Goal: Task Accomplishment & Management: Complete application form

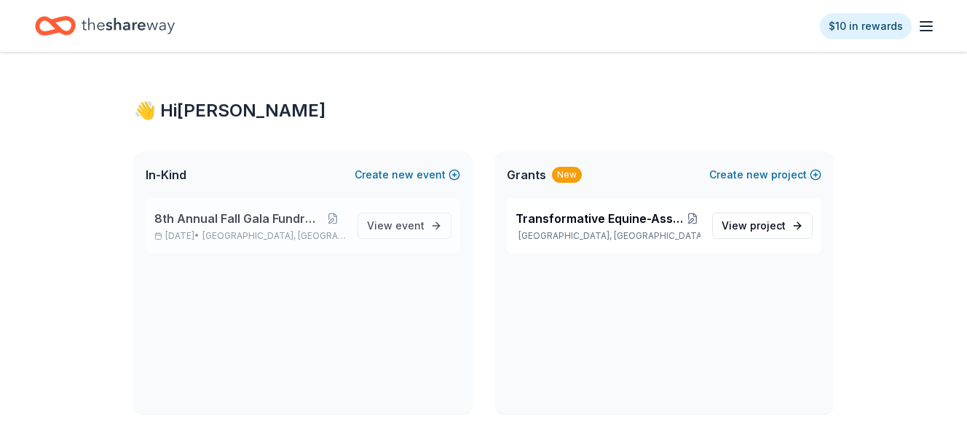
click at [240, 216] on span "8th Annual Fall Gala Fundraiser" at bounding box center [236, 218] width 165 height 17
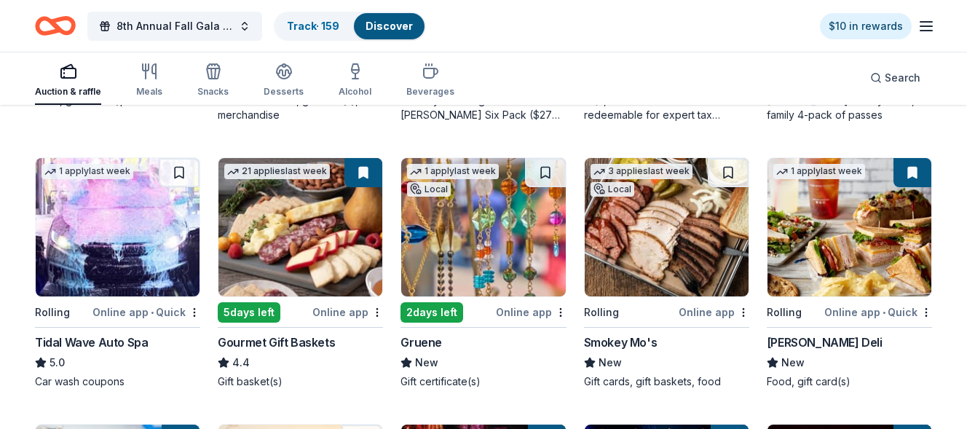
scroll to position [437, 0]
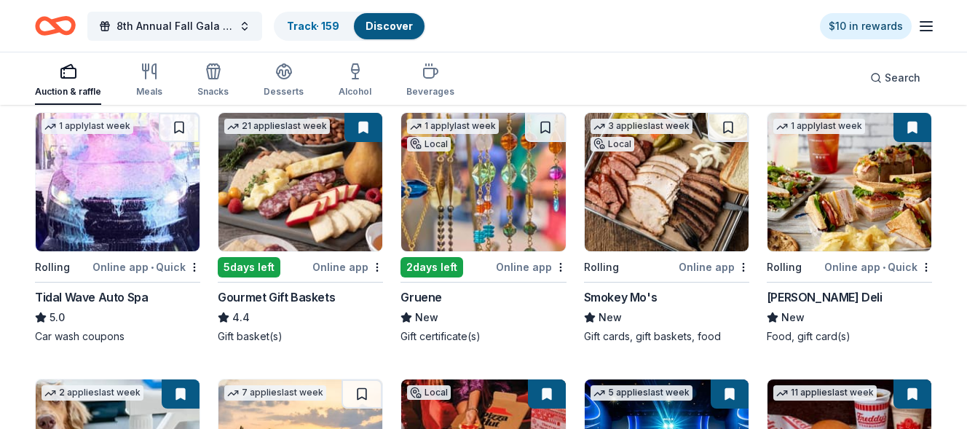
click at [477, 216] on img at bounding box center [483, 182] width 164 height 138
click at [560, 58] on div "Auction & raffle Meals Snacks Desserts Alcohol Beverages Search" at bounding box center [483, 78] width 897 height 54
click at [520, 265] on div "Online app" at bounding box center [531, 267] width 71 height 18
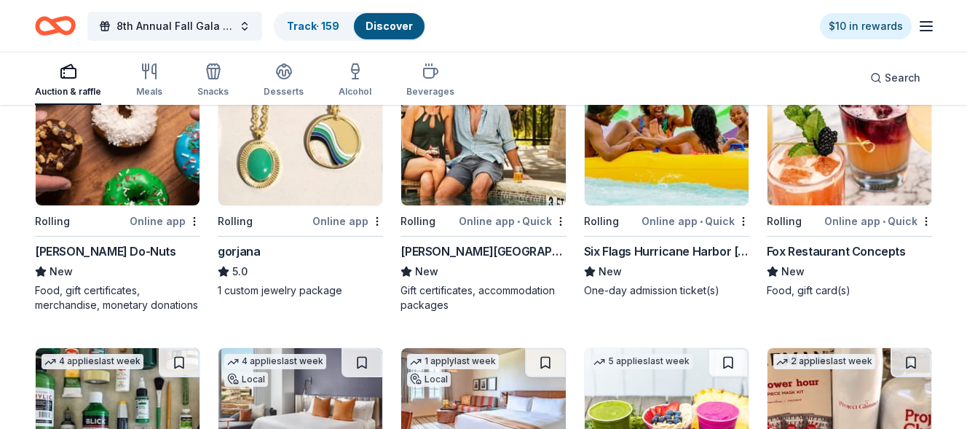
scroll to position [1520, 0]
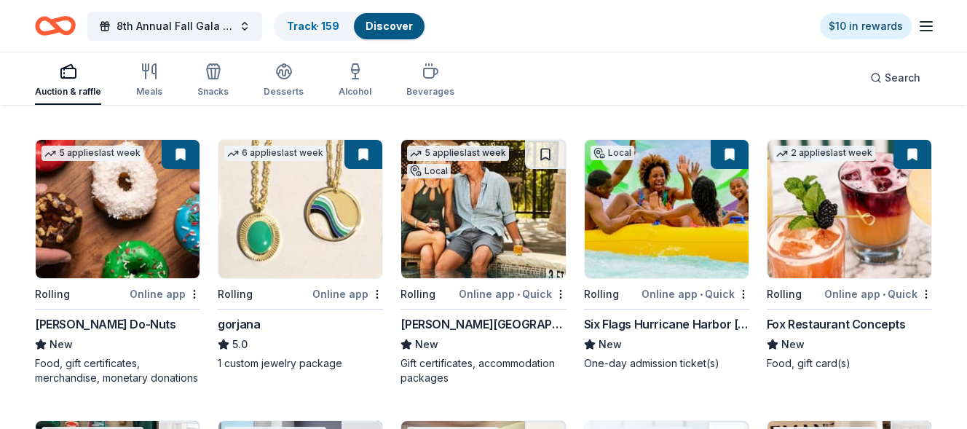
click at [483, 238] on img at bounding box center [483, 209] width 164 height 138
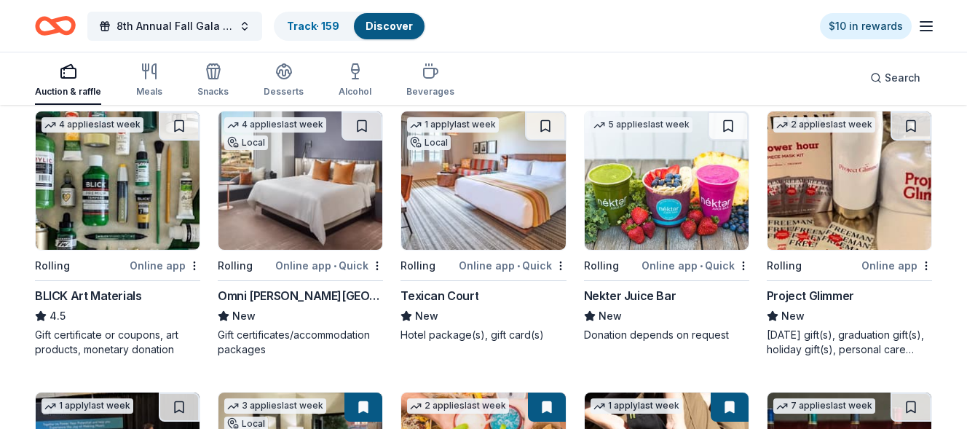
scroll to position [1812, 0]
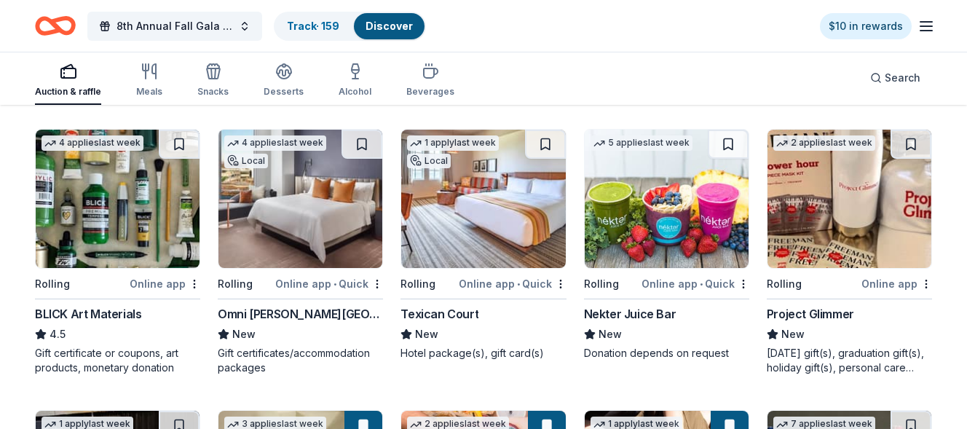
click at [299, 232] on img at bounding box center [301, 199] width 164 height 138
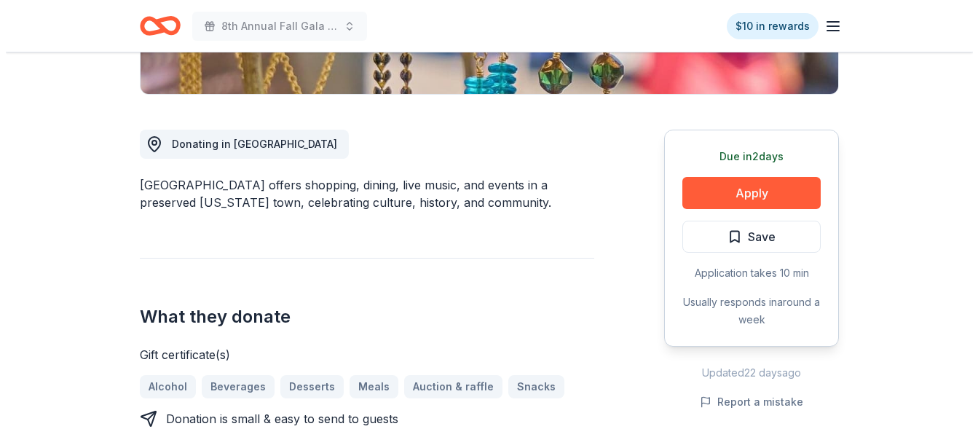
scroll to position [437, 0]
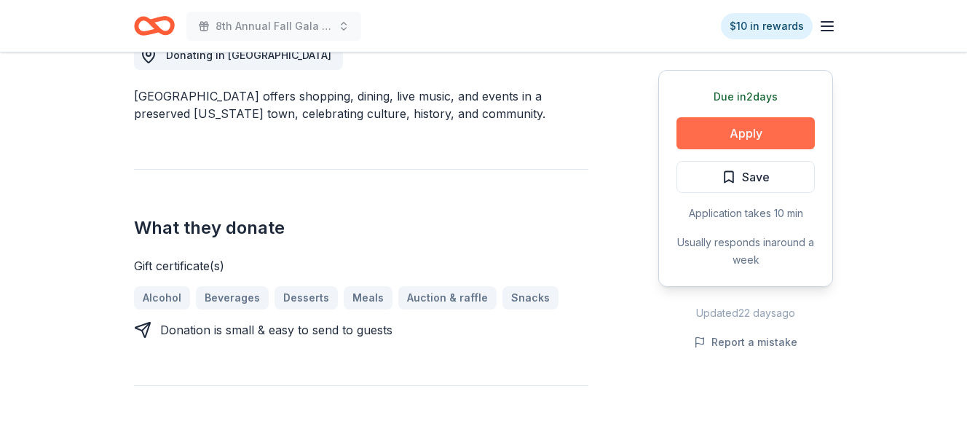
click at [755, 128] on button "Apply" at bounding box center [746, 133] width 138 height 32
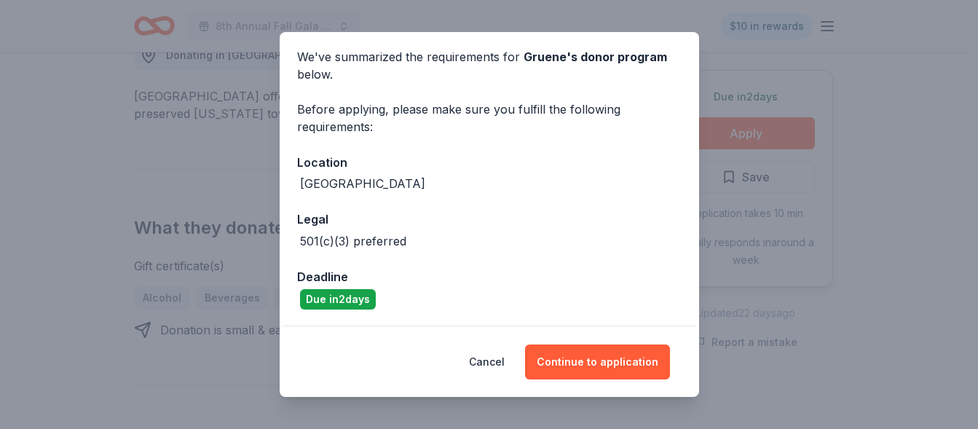
scroll to position [0, 0]
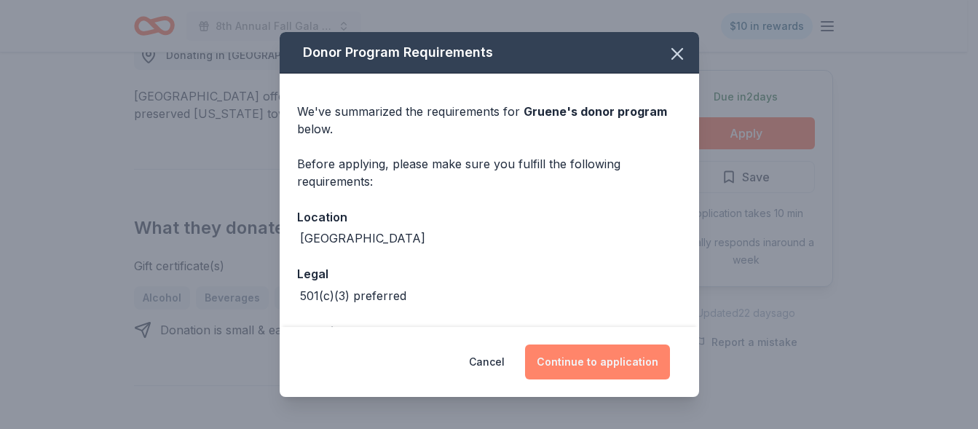
click at [600, 359] on button "Continue to application" at bounding box center [597, 362] width 145 height 35
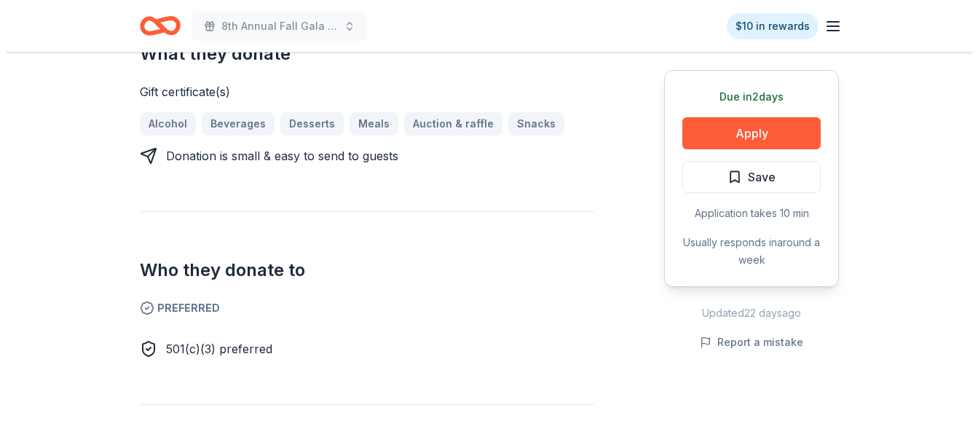
scroll to position [656, 0]
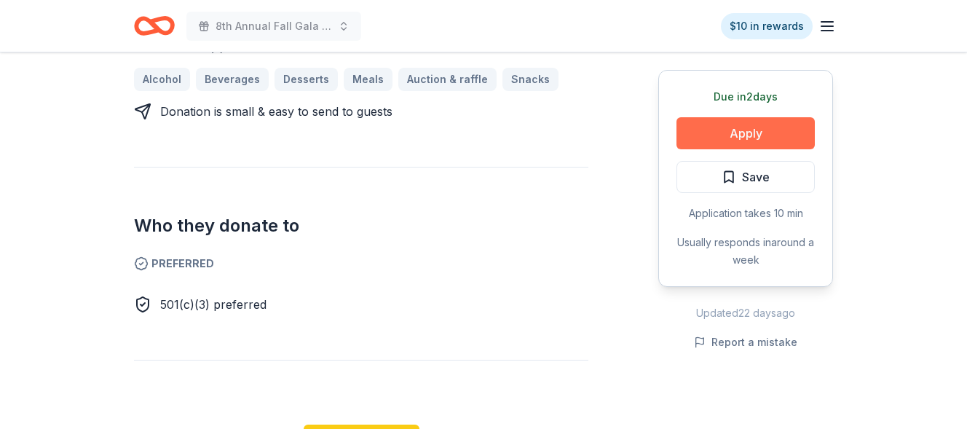
click at [752, 135] on button "Apply" at bounding box center [746, 133] width 138 height 32
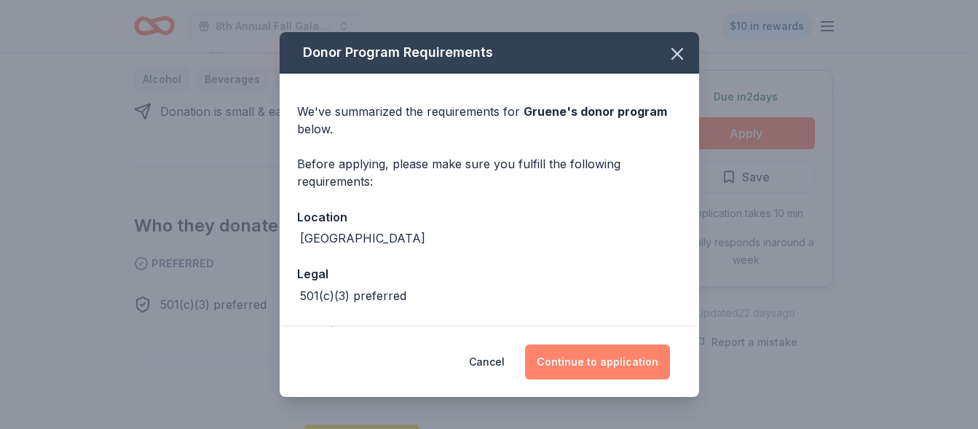
click at [611, 361] on button "Continue to application" at bounding box center [597, 362] width 145 height 35
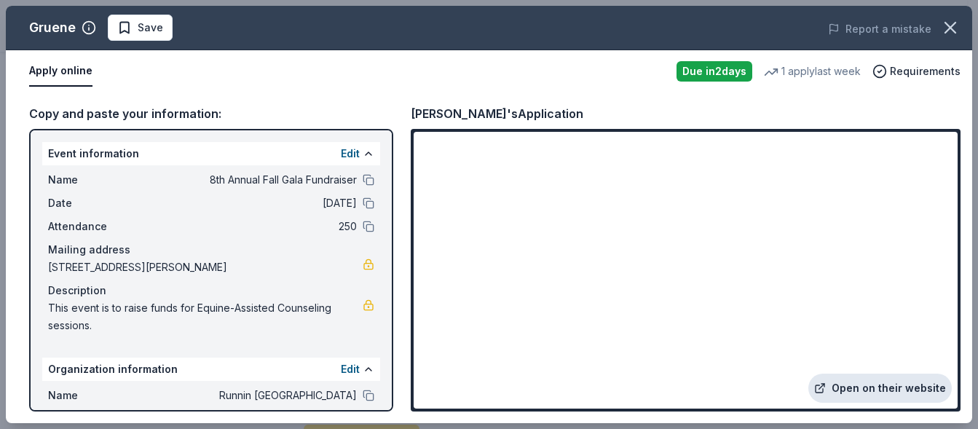
click at [867, 383] on link "Open on their website" at bounding box center [880, 388] width 143 height 29
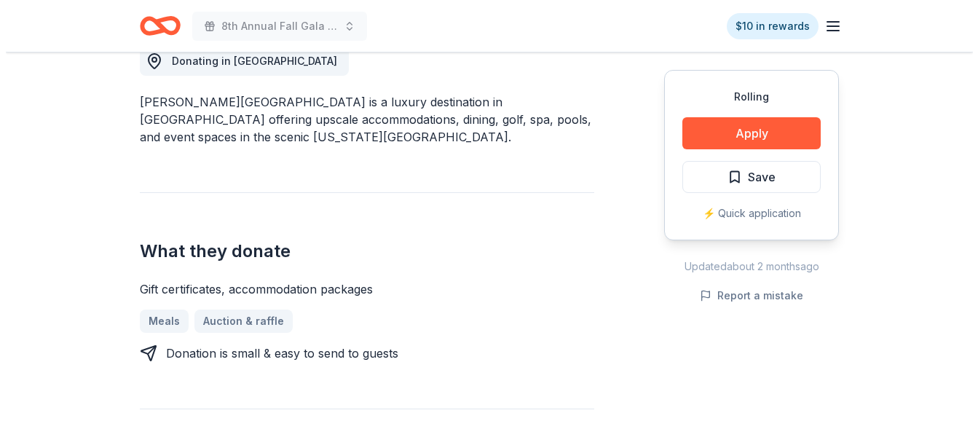
scroll to position [437, 0]
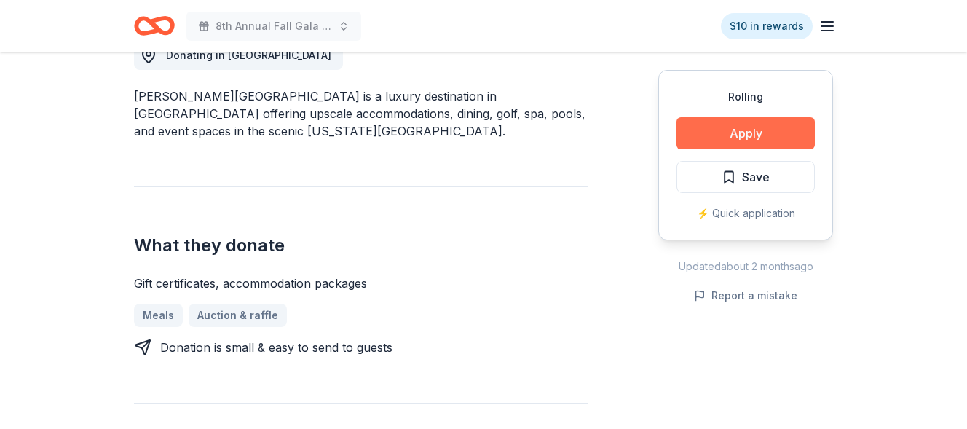
click at [742, 134] on button "Apply" at bounding box center [746, 133] width 138 height 32
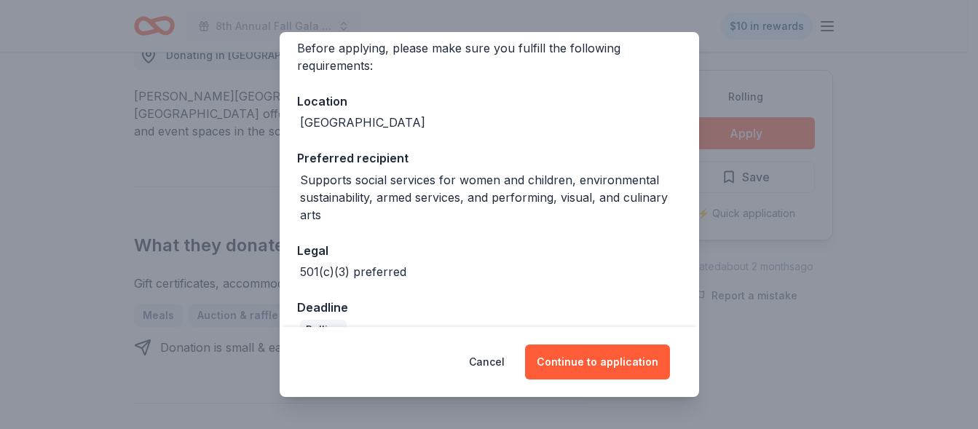
scroll to position [146, 0]
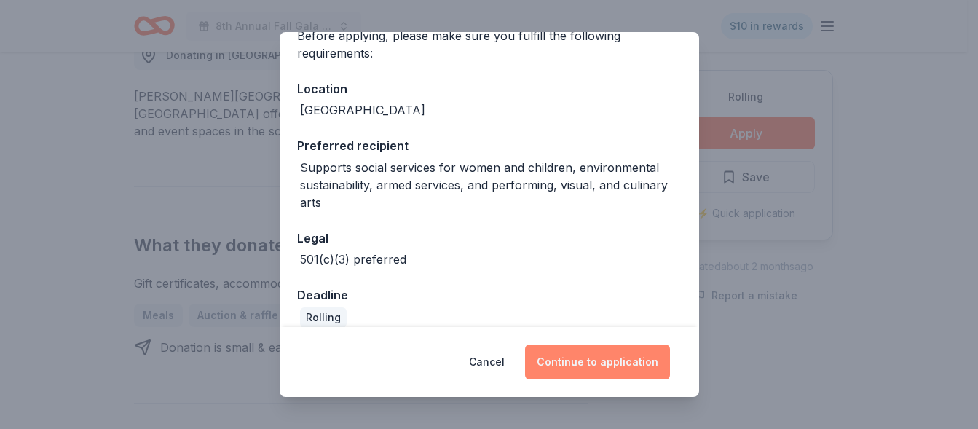
click at [607, 366] on button "Continue to application" at bounding box center [597, 362] width 145 height 35
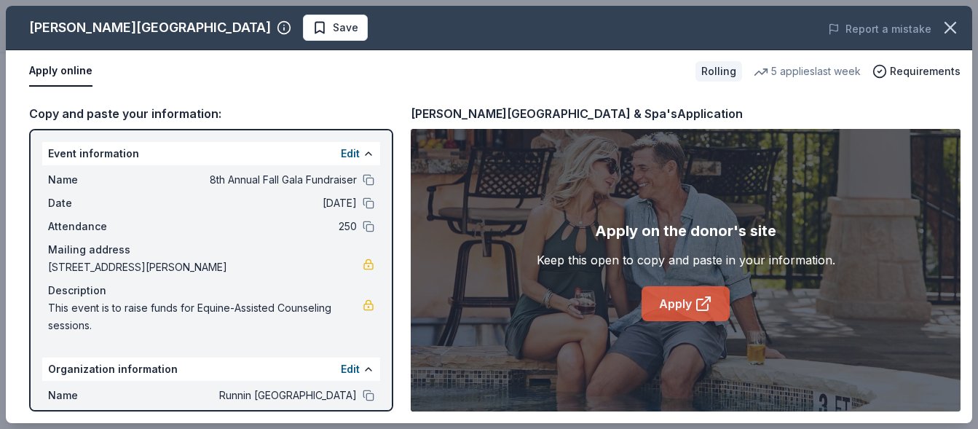
click at [685, 305] on link "Apply" at bounding box center [686, 303] width 88 height 35
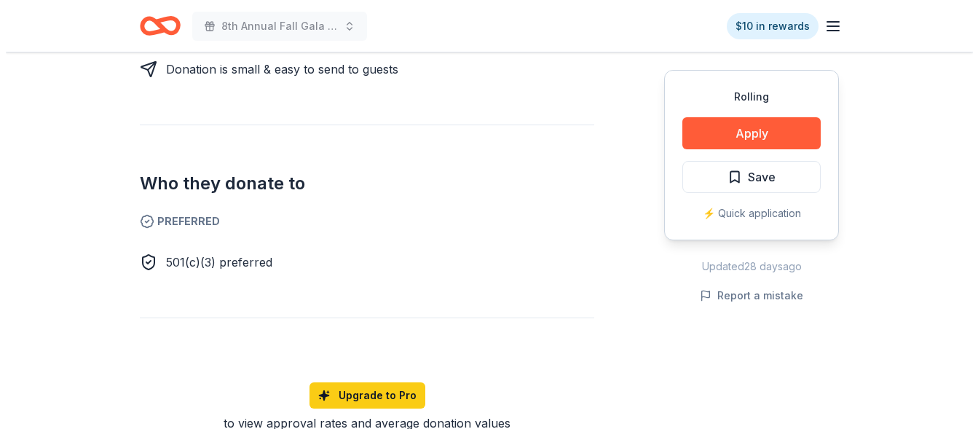
scroll to position [801, 0]
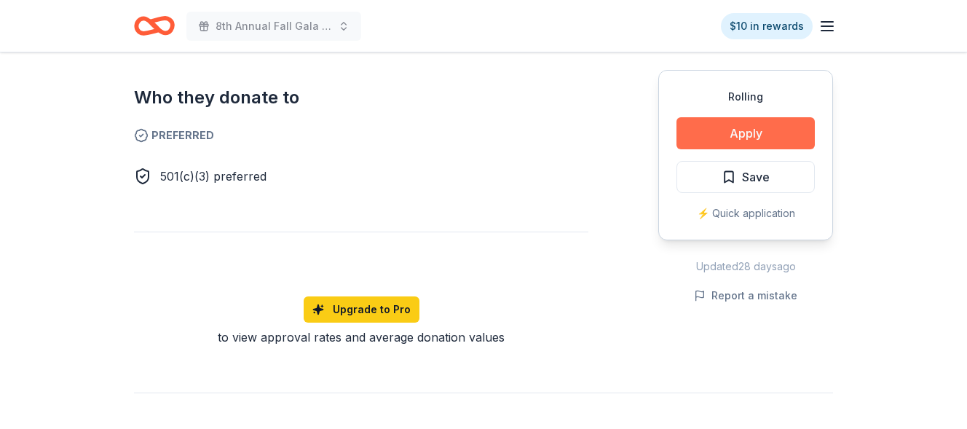
click at [737, 135] on button "Apply" at bounding box center [746, 133] width 138 height 32
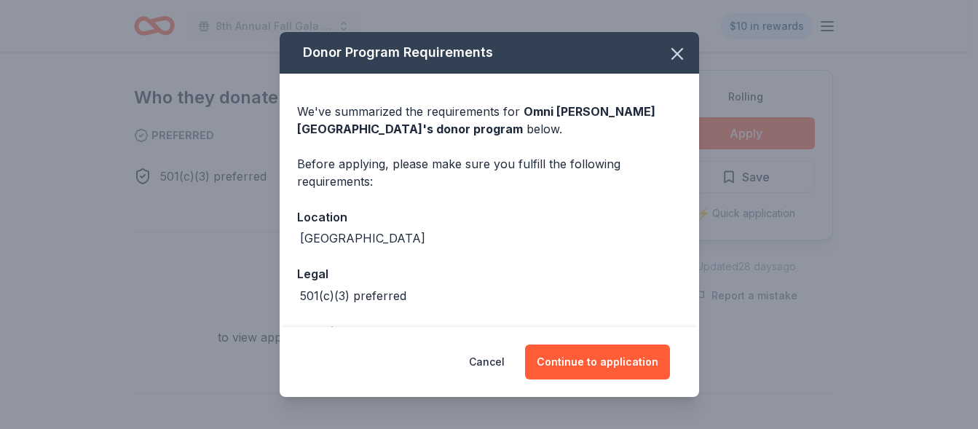
scroll to position [55, 0]
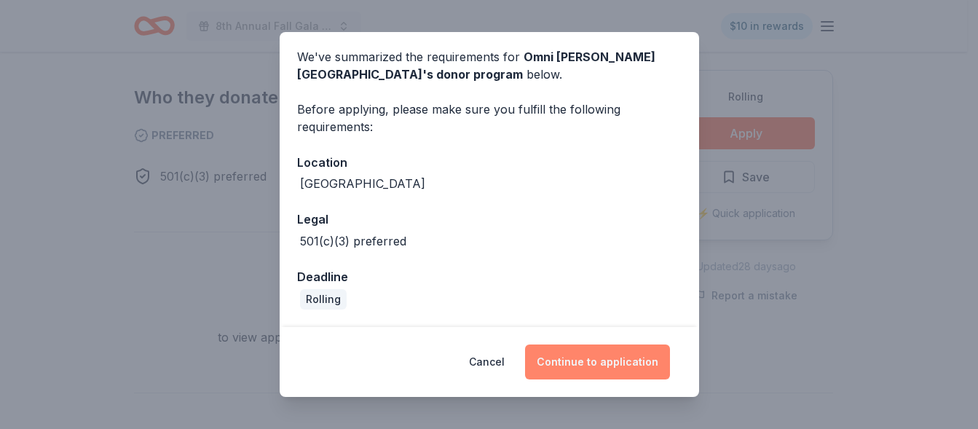
click at [594, 355] on button "Continue to application" at bounding box center [597, 362] width 145 height 35
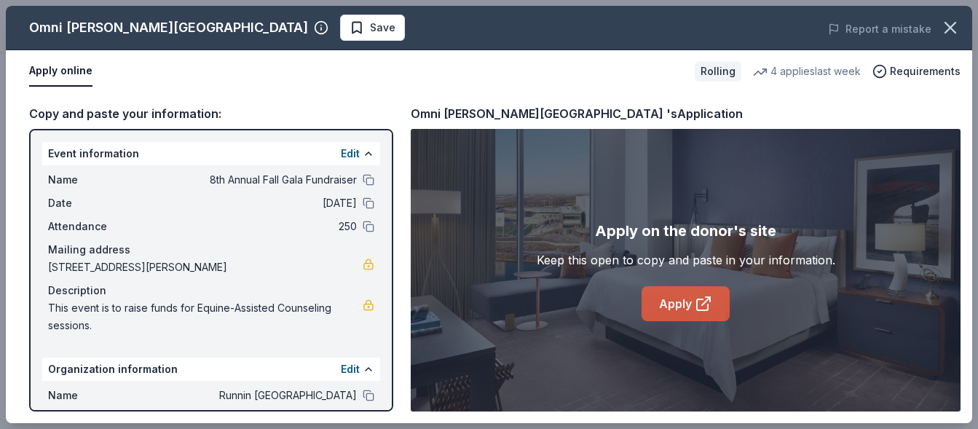
click at [685, 296] on link "Apply" at bounding box center [686, 303] width 88 height 35
